Goal: Find specific page/section: Find specific page/section

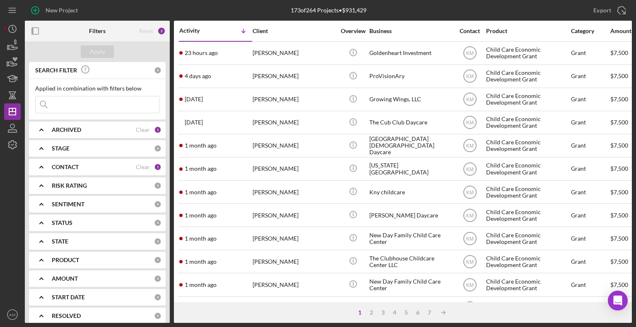
click at [76, 106] on input at bounding box center [97, 104] width 123 height 17
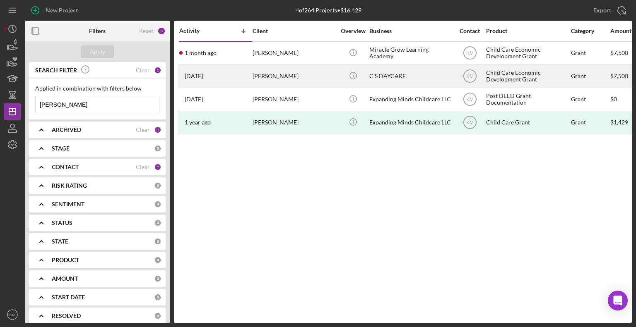
type input "[PERSON_NAME]"
click at [284, 74] on div "[PERSON_NAME]" at bounding box center [293, 76] width 83 height 22
